Goal: Transaction & Acquisition: Purchase product/service

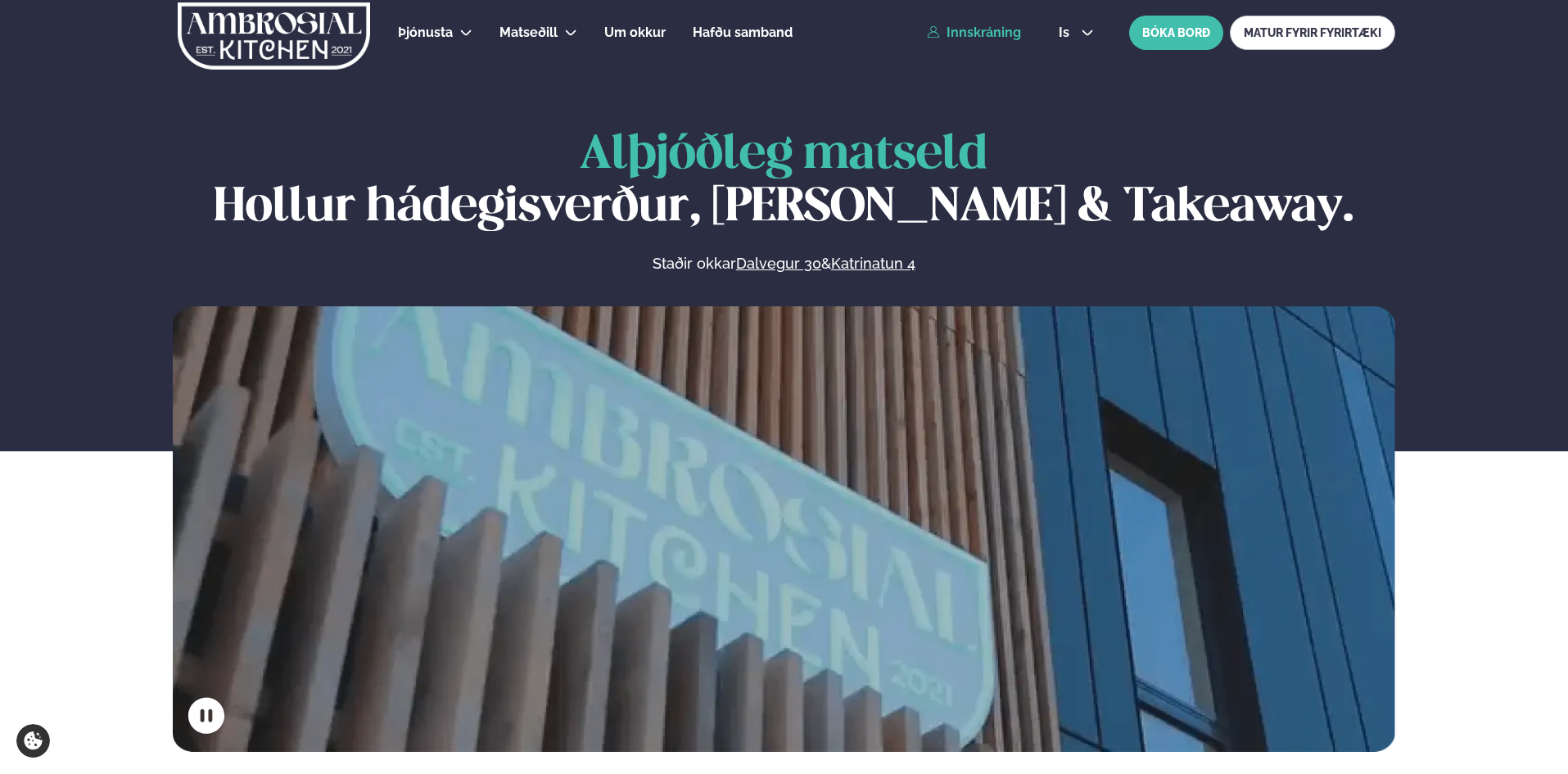
click at [969, 34] on link "Innskráning" at bounding box center [975, 33] width 94 height 15
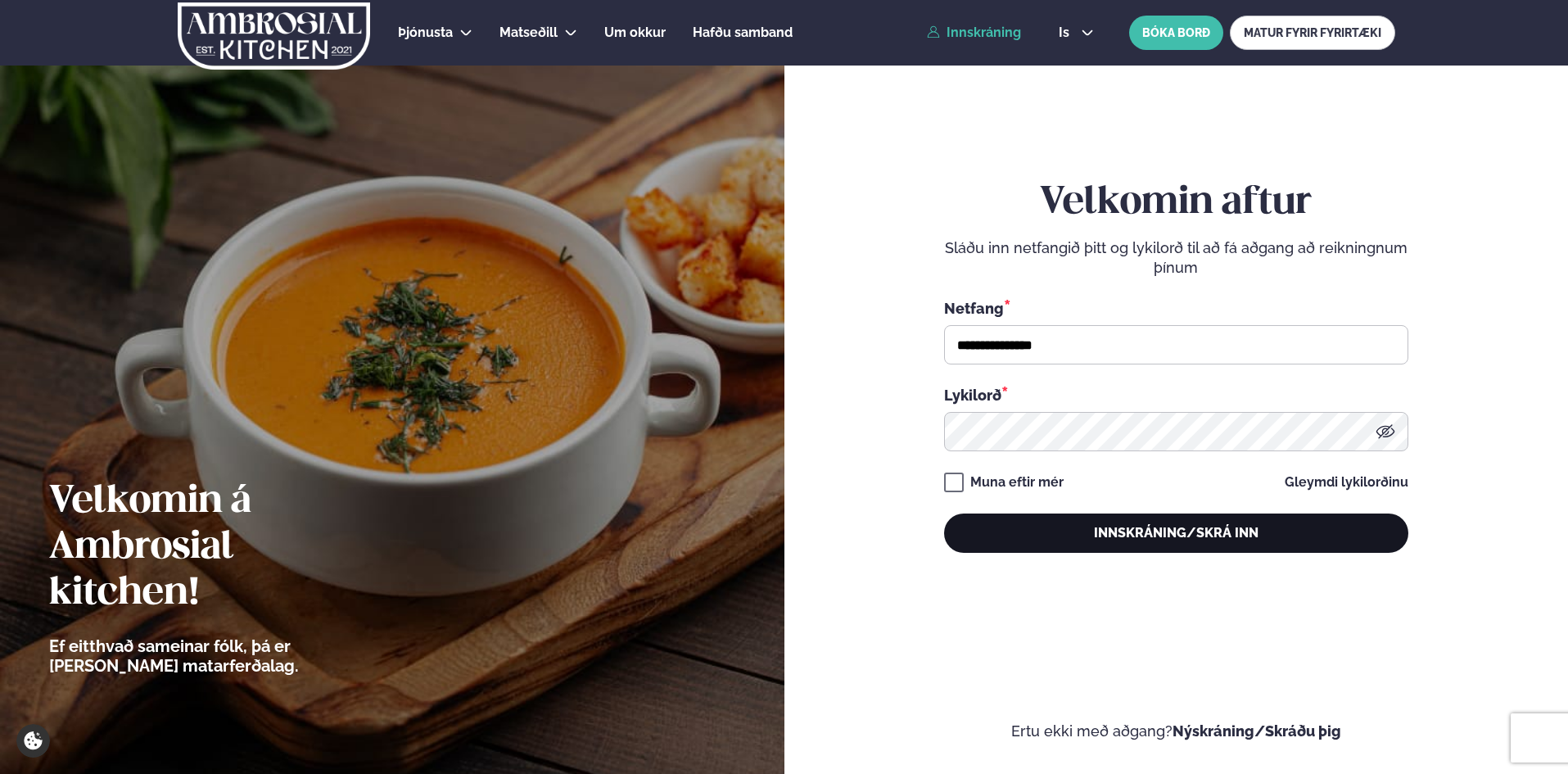
click at [1176, 533] on button "Innskráning/Skrá inn" at bounding box center [1176, 533] width 465 height 39
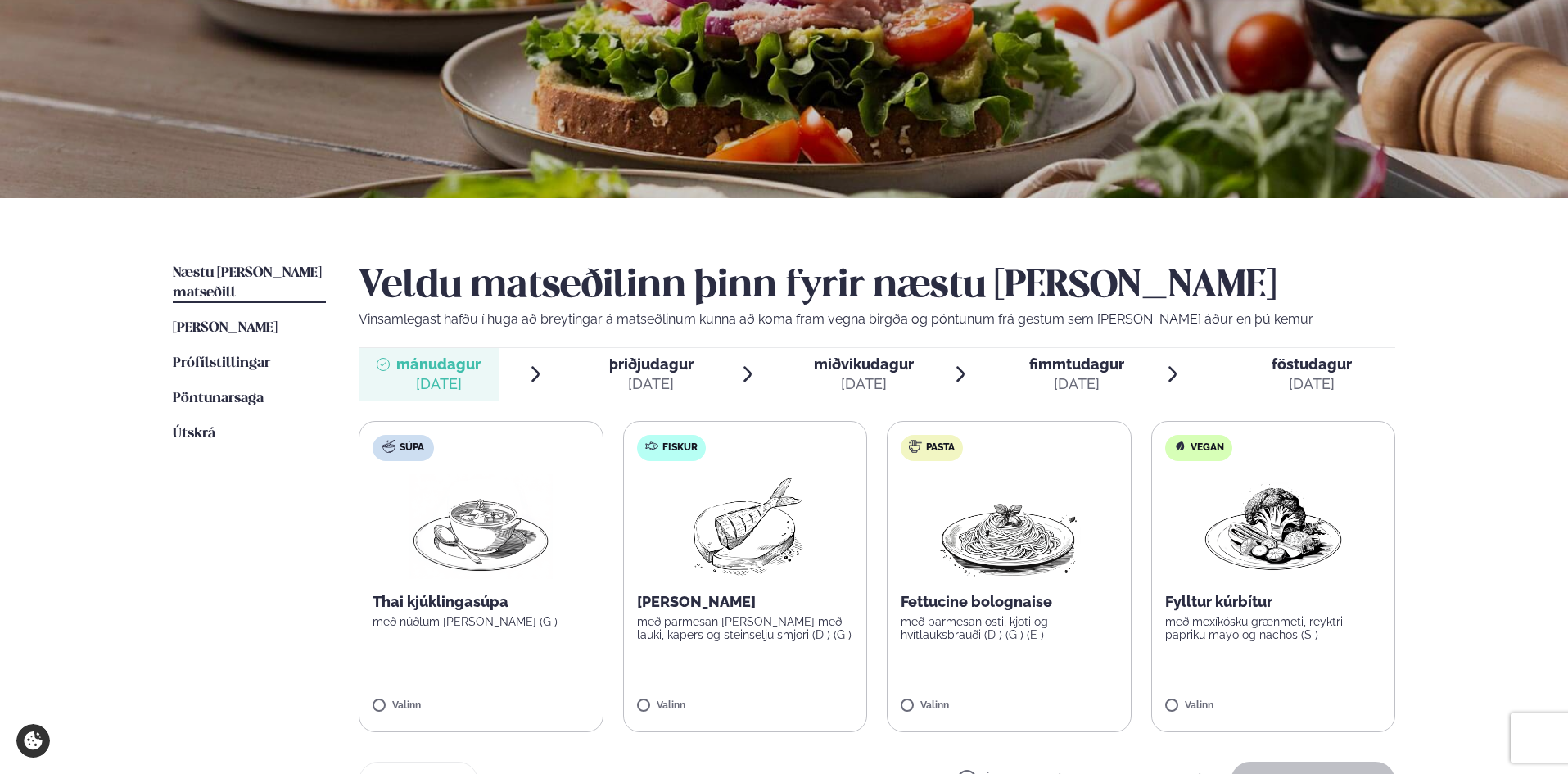
scroll to position [246, 0]
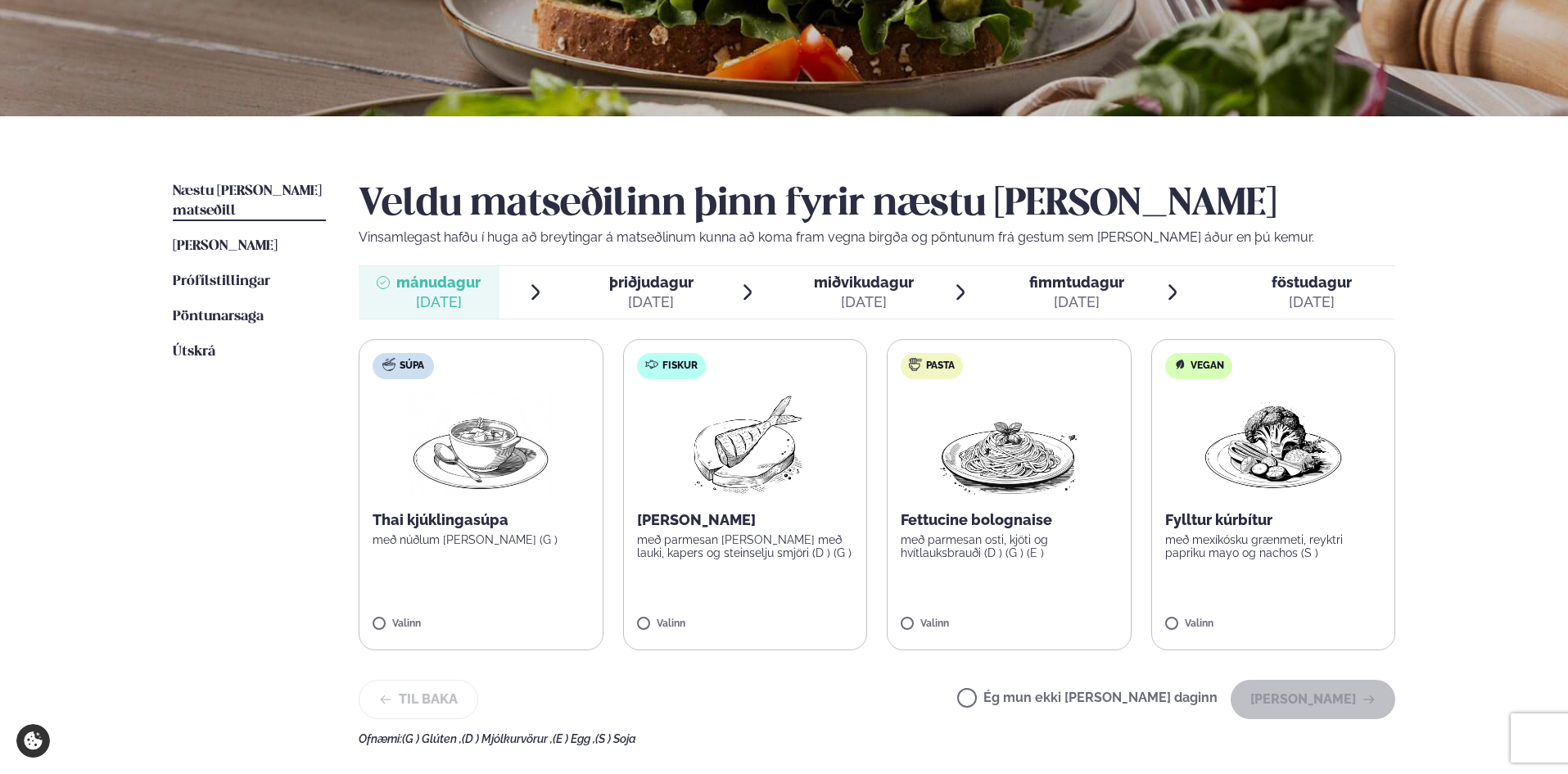
click at [684, 570] on label "Fiskur Ofnbakaður þorskur með parmesan [PERSON_NAME] með lauki, kapers og stein…" at bounding box center [746, 495] width 245 height 311
click at [1307, 700] on button "[PERSON_NAME]" at bounding box center [1313, 699] width 164 height 39
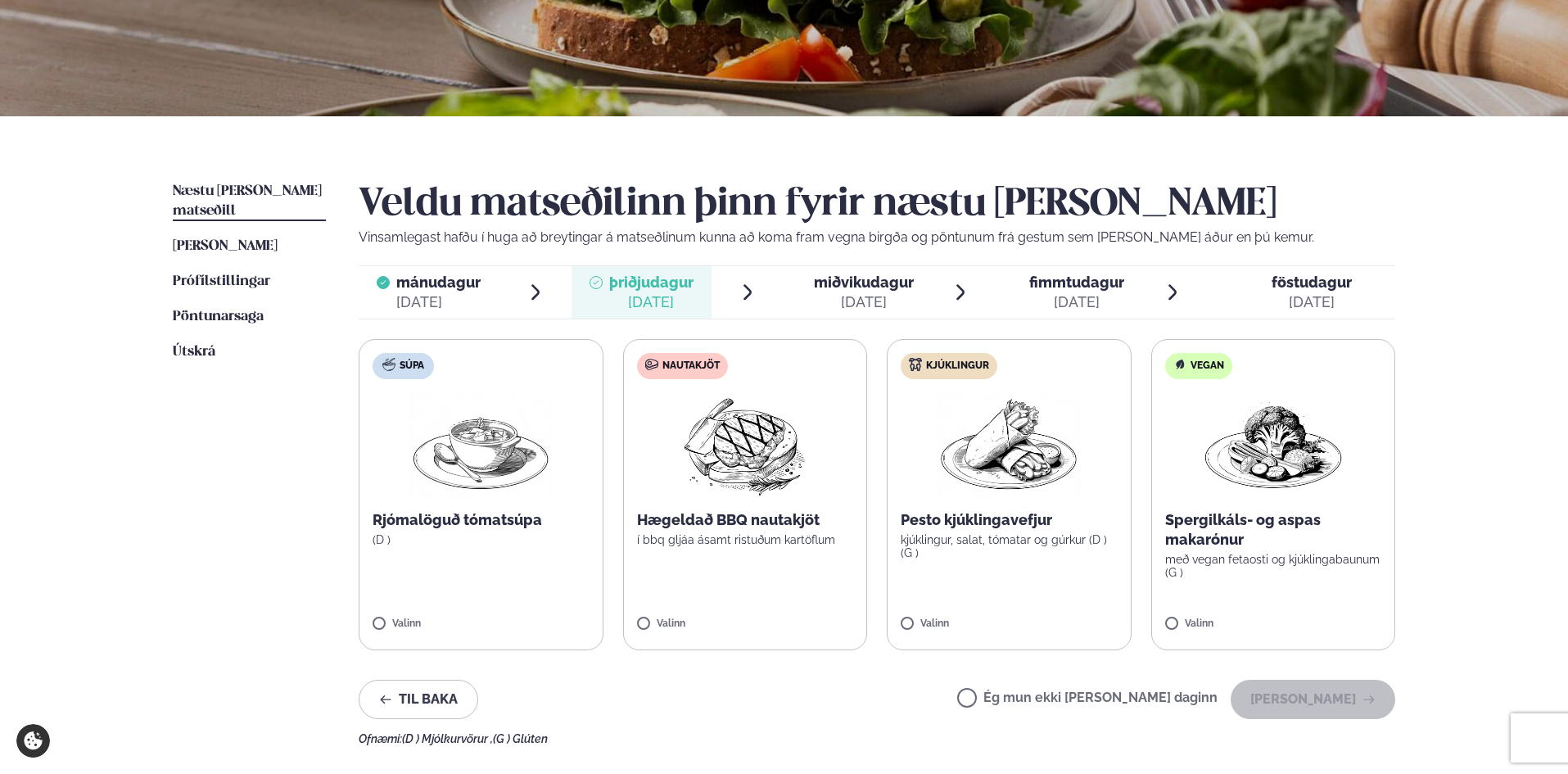
click at [887, 281] on span "miðvikudagur" at bounding box center [864, 282] width 99 height 17
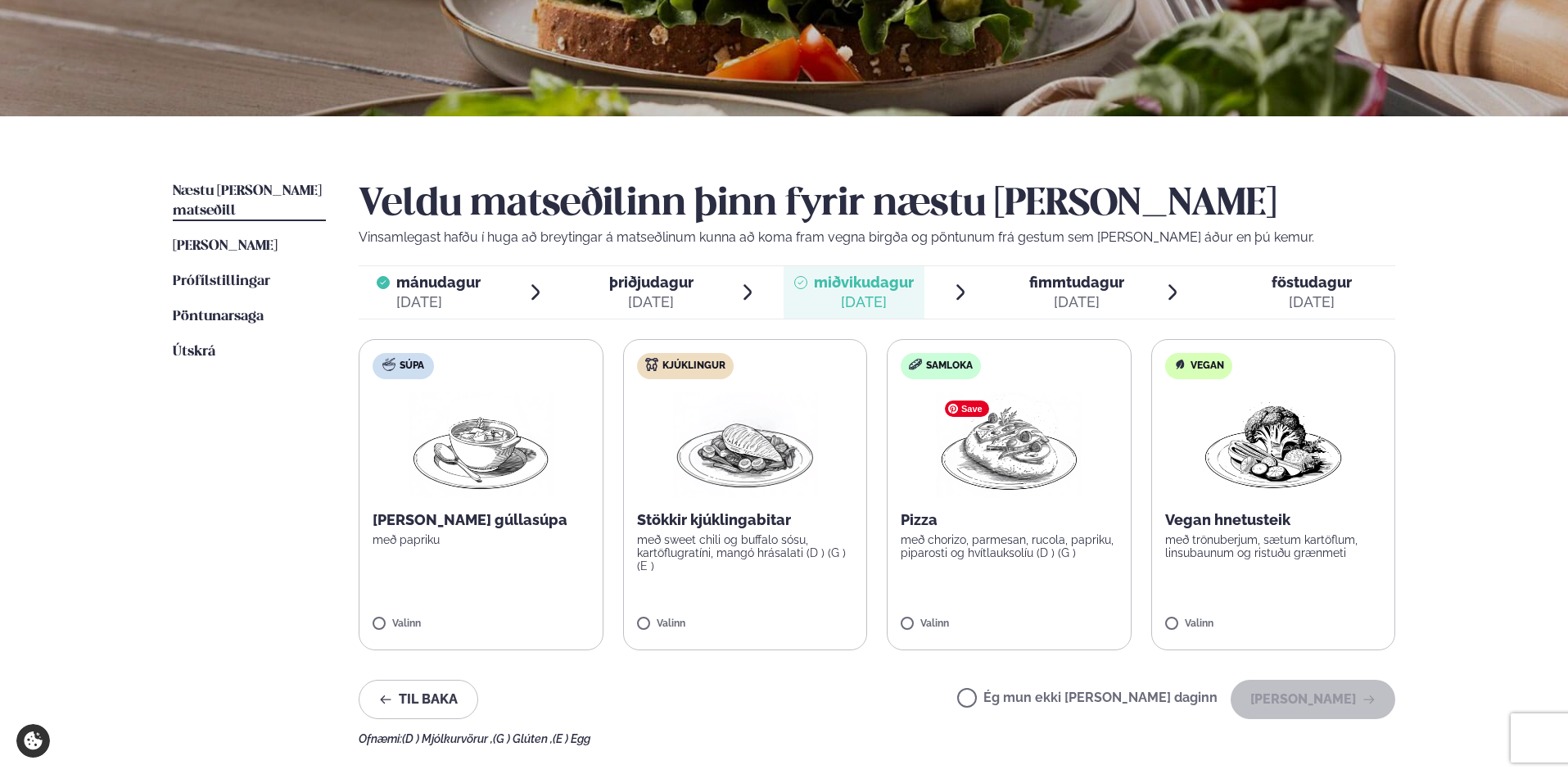
click at [1059, 499] on label "Samloka Pizza með chorizo, parmesan, rucola, papriku, piparosti og hvítlauksolí…" at bounding box center [1009, 495] width 245 height 311
click at [1334, 703] on button "[PERSON_NAME]" at bounding box center [1313, 699] width 164 height 39
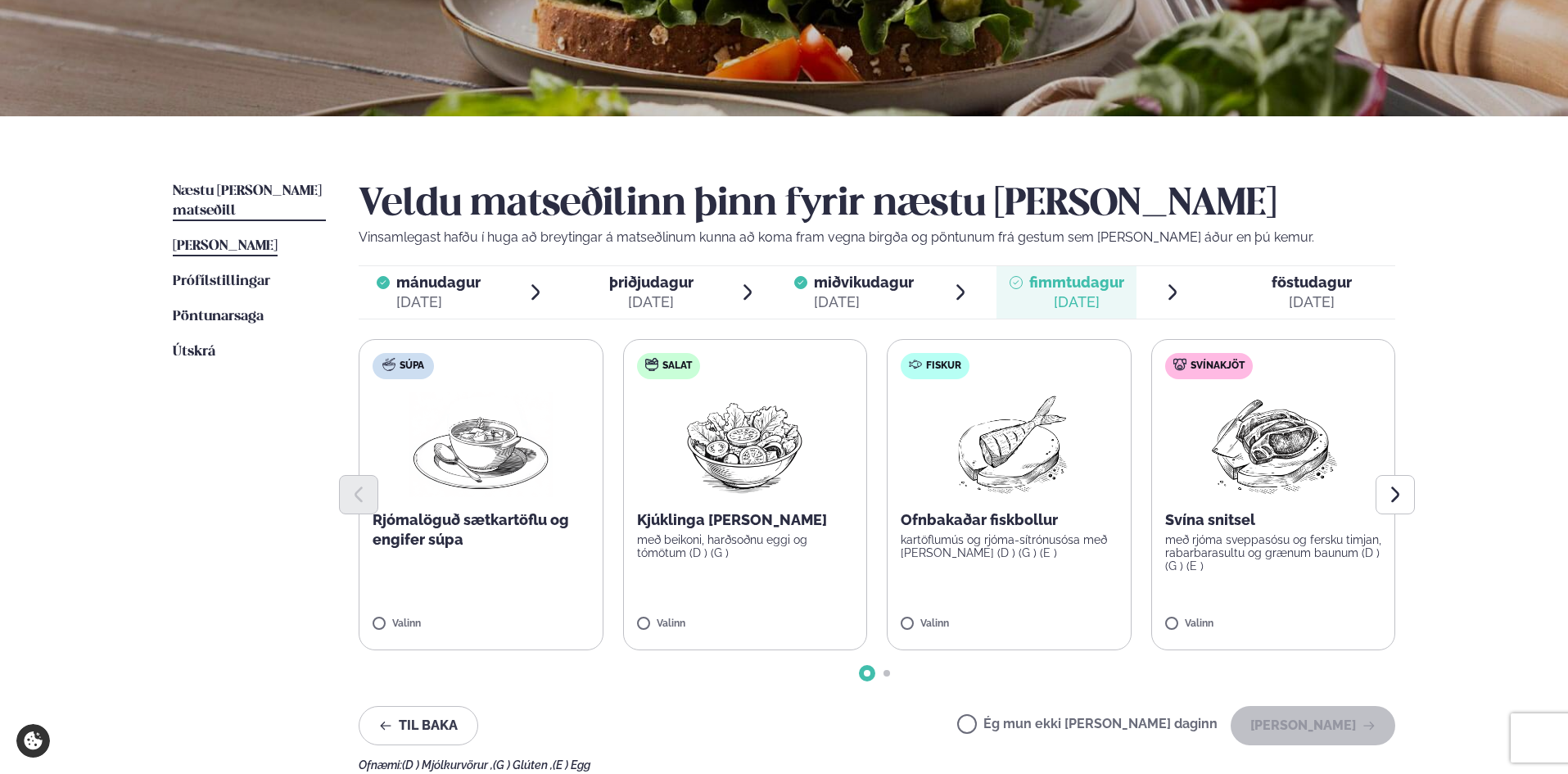
click at [249, 239] on span "[PERSON_NAME]" at bounding box center [226, 246] width 105 height 14
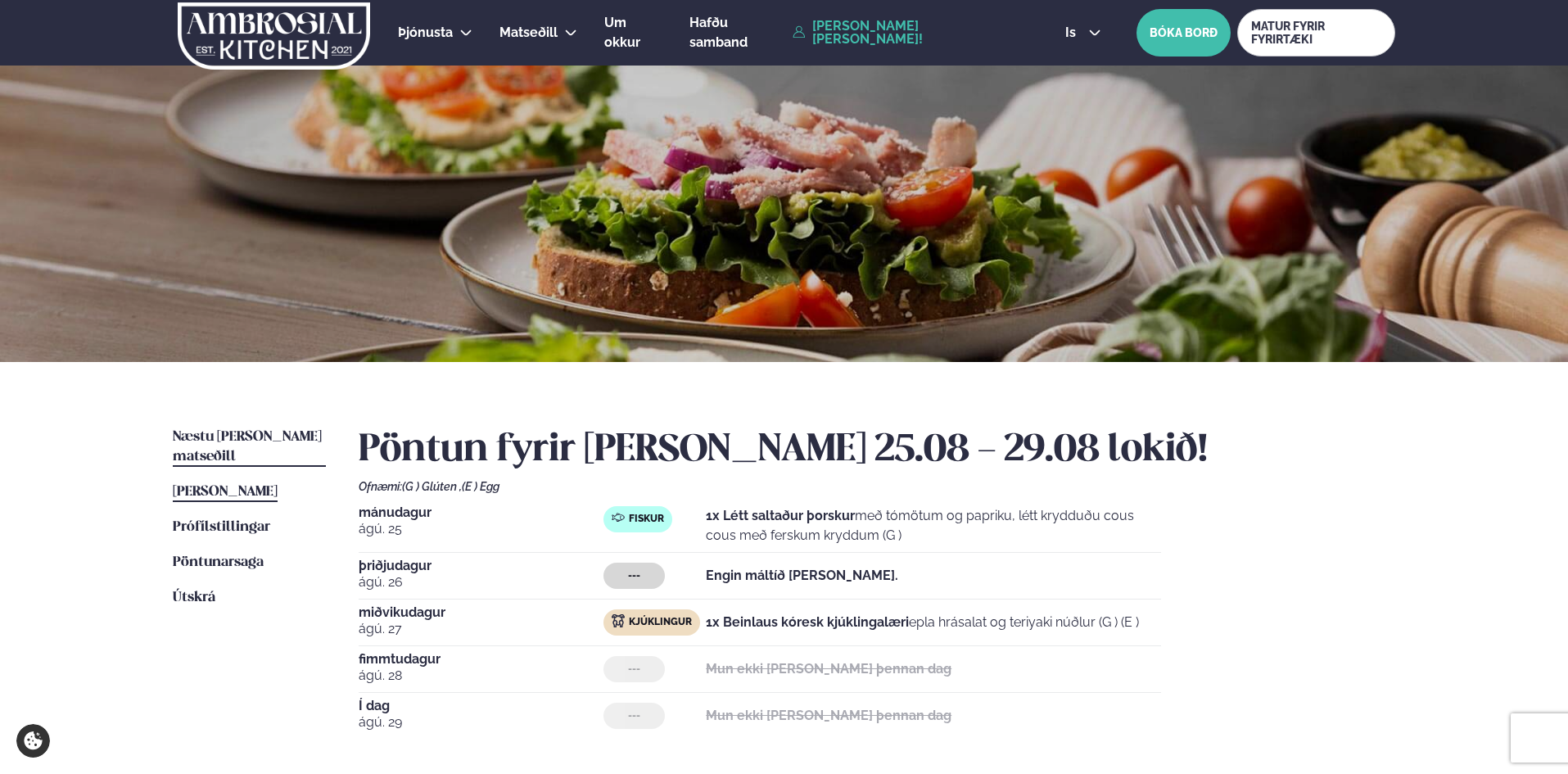
click at [251, 435] on span "Næstu [PERSON_NAME] matseðill" at bounding box center [248, 447] width 149 height 34
